Goal: Navigation & Orientation: Find specific page/section

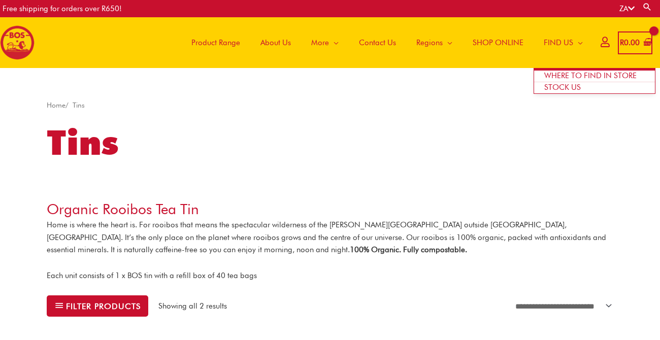
click at [548, 45] on span "FIND US" at bounding box center [558, 42] width 29 height 30
click at [557, 79] on span "WHERE TO FIND IN STORE" at bounding box center [590, 75] width 92 height 9
